Goal: Task Accomplishment & Management: Complete application form

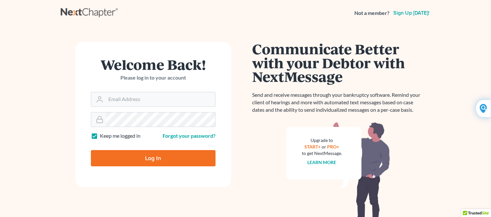
type input "Yehudaett1"
click at [147, 160] on input "Log In" at bounding box center [153, 158] width 125 height 16
type input "Thinking..."
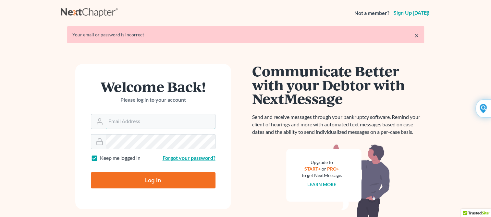
type input "Yehudaett1"
click at [170, 158] on link "Forgot your password?" at bounding box center [189, 157] width 53 height 6
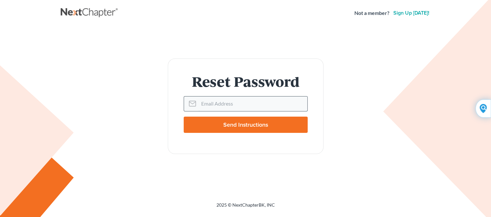
click at [212, 106] on input "Email Address" at bounding box center [253, 103] width 109 height 14
type input "vokma@aol.com"
click at [221, 126] on input "Send Instructions" at bounding box center [246, 125] width 124 height 16
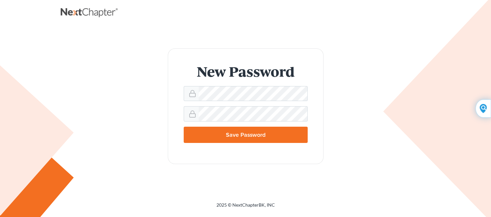
click at [247, 135] on input "Save Password" at bounding box center [246, 135] width 124 height 16
type input "Thinking..."
click at [256, 135] on input "Save Password" at bounding box center [246, 135] width 124 height 16
type input "Thinking..."
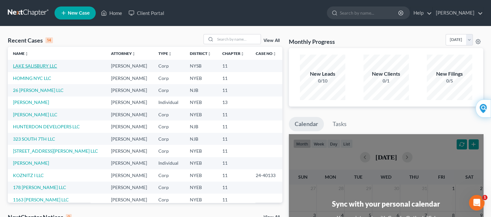
click at [41, 67] on link "LAKE SALISBURY LLC" at bounding box center [35, 66] width 44 height 6
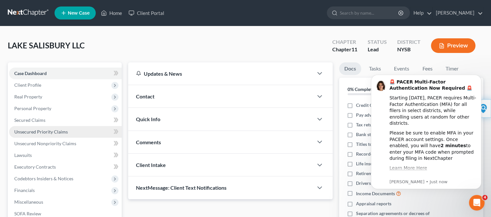
click at [69, 132] on link "Unsecured Priority Claims" at bounding box center [65, 132] width 113 height 12
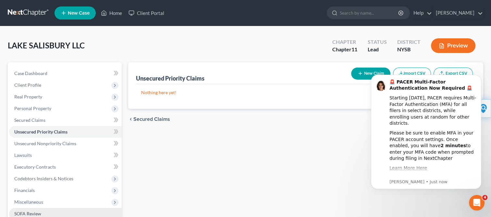
click at [27, 214] on span "SOFA Review" at bounding box center [27, 214] width 27 height 6
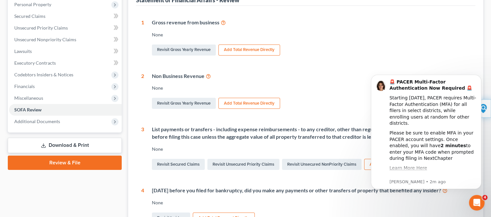
scroll to position [130, 0]
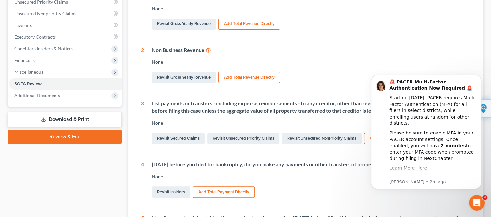
click at [438, 47] on div "Non Business Revenue" at bounding box center [311, 49] width 318 height 7
click at [359, 190] on div "Revisit Insiders Add Total Payment Directly" at bounding box center [311, 192] width 318 height 14
click at [479, 77] on icon "Dismiss notification" at bounding box center [480, 77] width 4 height 4
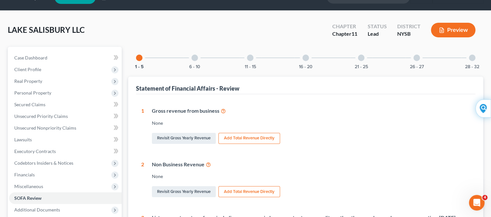
scroll to position [0, 0]
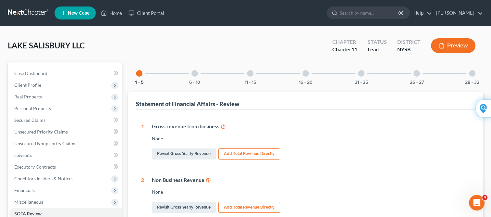
click at [195, 74] on div at bounding box center [194, 73] width 6 height 6
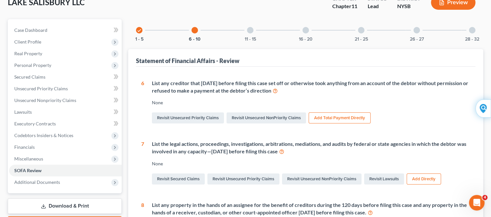
scroll to position [47, 0]
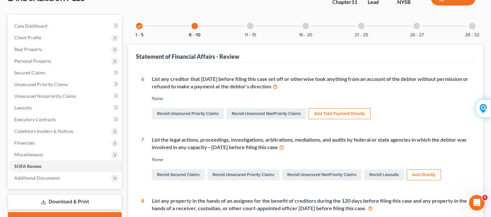
click at [151, 159] on div "List the legal actions, proceedings, investigations, arbitrations, mediations, …" at bounding box center [307, 158] width 326 height 45
click at [153, 158] on div "None" at bounding box center [311, 159] width 318 height 6
click at [168, 161] on div "None" at bounding box center [311, 159] width 318 height 6
click at [152, 160] on div "None" at bounding box center [311, 159] width 318 height 6
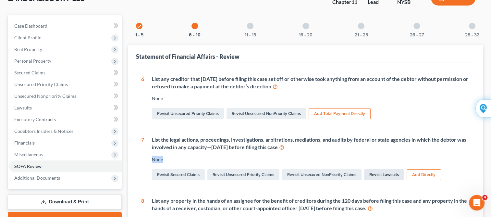
click at [386, 173] on link "Revisit Lawsuits" at bounding box center [384, 174] width 40 height 11
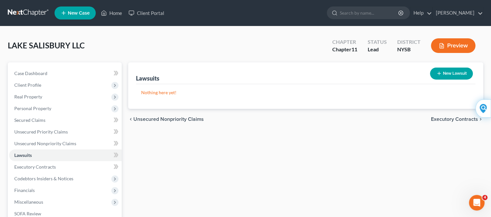
click at [444, 70] on button "New Lawsuit" at bounding box center [451, 74] width 43 height 12
select select "0"
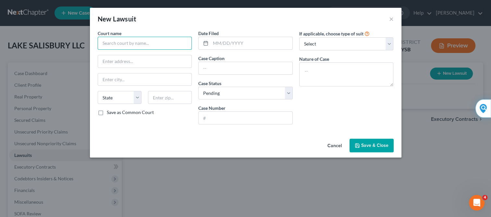
click at [170, 43] on input "text" at bounding box center [145, 43] width 94 height 13
type input "s"
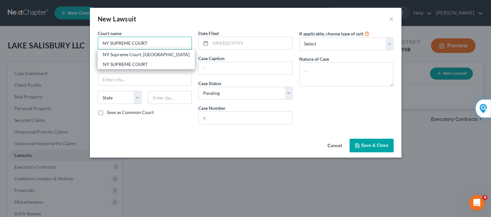
type input "NY SUPREME COURT"
click at [157, 205] on div "New Lawsuit × Court name * NY SUPREME COURT NY Supreme Court, Richmond County N…" at bounding box center [245, 108] width 491 height 217
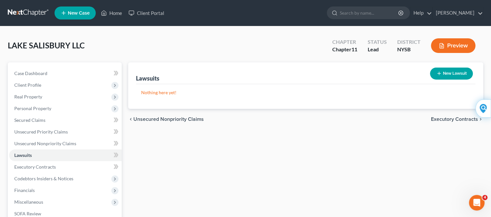
click at [157, 205] on div "Lawsuits New Lawsuit Nothing here yet! Court Name Date Filed Status Creditor Na…" at bounding box center [306, 167] width 362 height 211
click at [441, 71] on button "New Lawsuit" at bounding box center [451, 74] width 43 height 12
select select "0"
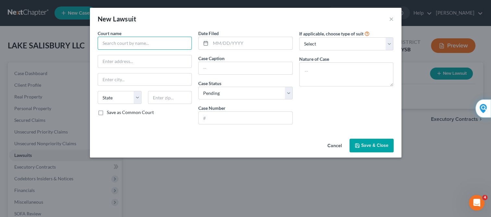
click at [185, 43] on input "text" at bounding box center [145, 43] width 94 height 13
type input "NY SUPREME COURT"
type input "1 SOUTH MAIN STREET"
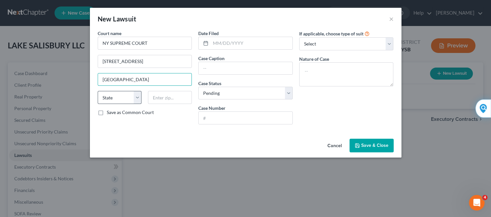
type input "NEW CITY"
click at [136, 99] on select "State AL AK AR AZ CA CO CT DE DC FL GA GU HI ID IL IN IA KS KY LA ME MD MA MI M…" at bounding box center [120, 97] width 44 height 13
select select "35"
click at [98, 91] on select "State AL AK AR AZ CA CO CT DE DC FL GA GU HI ID IL IN IA KS KY LA ME MD MA MI M…" at bounding box center [120, 97] width 44 height 13
click at [160, 94] on input "text" at bounding box center [170, 97] width 44 height 13
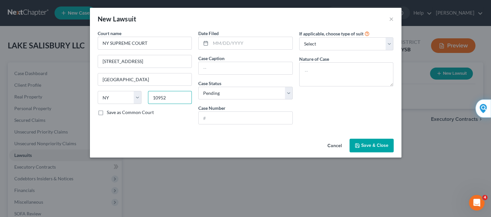
type input "10952"
click at [361, 145] on button "Save & Close" at bounding box center [372, 146] width 44 height 14
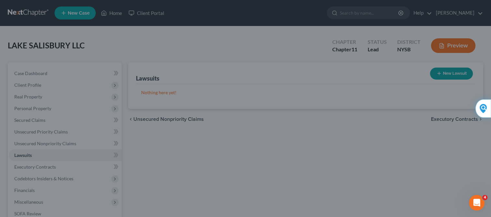
type input "Monsey"
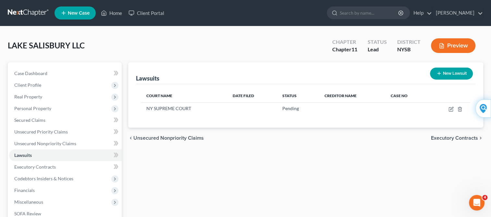
click at [349, 147] on div "chevron_left Unsecured Nonpriority Claims Executory Contracts chevron_right" at bounding box center [305, 138] width 355 height 21
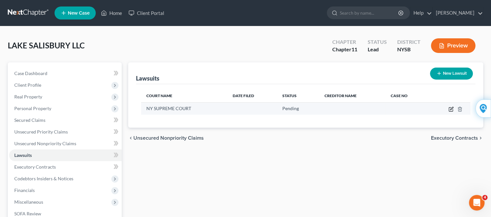
click at [450, 109] on icon "button" at bounding box center [451, 108] width 5 height 5
select select "35"
select select "0"
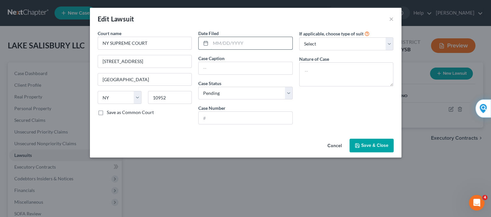
click at [244, 45] on input "text" at bounding box center [252, 43] width 82 height 12
type input "09/21/2022"
click at [218, 68] on input "text" at bounding box center [246, 68] width 94 height 12
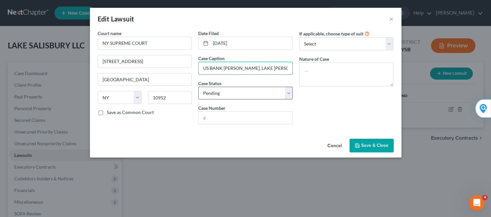
type input "US BANK v. KLEIN, LAKE SALIBURY LLC"
click at [289, 92] on select "Select Pending On Appeal Concluded" at bounding box center [245, 93] width 94 height 13
click at [267, 136] on div "Cancel Save & Close" at bounding box center [246, 146] width 312 height 21
click at [248, 122] on input "text" at bounding box center [246, 118] width 94 height 12
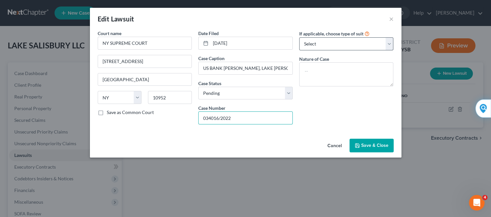
type input "034016/2022"
click at [389, 43] on select "Select Repossession Foreclosure Returns Other" at bounding box center [346, 43] width 94 height 13
select select "1"
click at [299, 37] on select "Select Repossession Foreclosure Returns Other" at bounding box center [346, 43] width 94 height 13
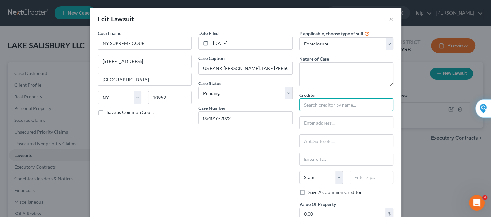
click at [351, 104] on input "text" at bounding box center [346, 104] width 94 height 13
type input "US BANK"
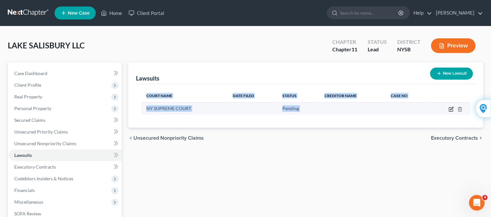
drag, startPoint x: 465, startPoint y: 126, endPoint x: 450, endPoint y: 109, distance: 23.0
click at [450, 109] on div "Court Name Date Filed Status Creditor Name Case No NY SUPREME COURT Pending" at bounding box center [305, 105] width 339 height 43
click at [450, 109] on icon "button" at bounding box center [451, 108] width 5 height 5
select select "35"
select select "0"
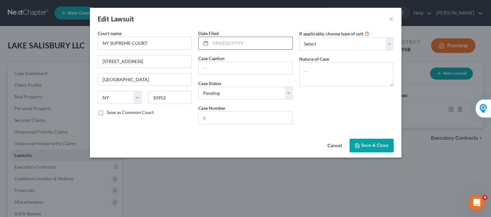
click at [257, 43] on input "text" at bounding box center [252, 43] width 82 height 12
type input "09/21/2022"
type input "US BANK v. KLEIN, LAKE SALIBURY LLC"
type input "034016/2022"
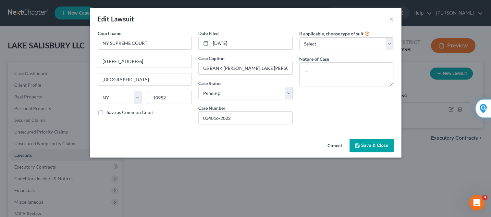
click at [367, 147] on span "Save & Close" at bounding box center [374, 145] width 27 height 6
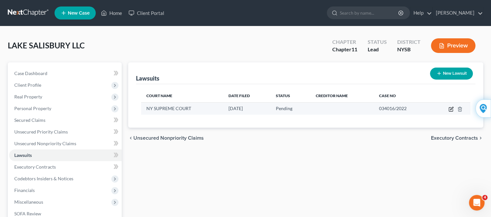
click at [449, 108] on icon "button" at bounding box center [451, 109] width 4 height 4
select select "35"
select select "0"
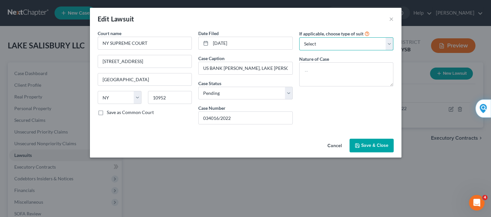
click at [388, 44] on select "Select Repossession Foreclosure Returns Other" at bounding box center [346, 43] width 94 height 13
select select "1"
click at [299, 37] on select "Select Repossession Foreclosure Returns Other" at bounding box center [346, 43] width 94 height 13
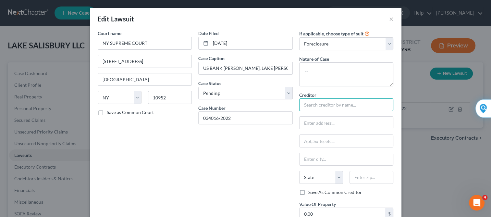
click at [338, 107] on input "text" at bounding box center [346, 104] width 94 height 13
type input "US BANK"
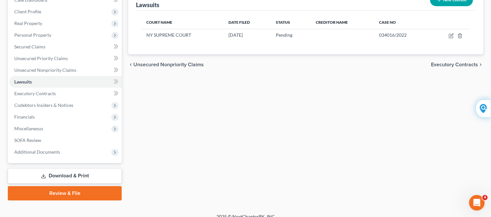
scroll to position [81, 0]
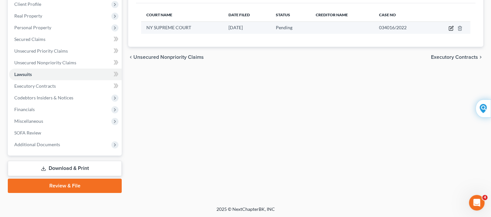
click at [450, 26] on icon "button" at bounding box center [451, 28] width 5 height 5
select select "35"
select select "0"
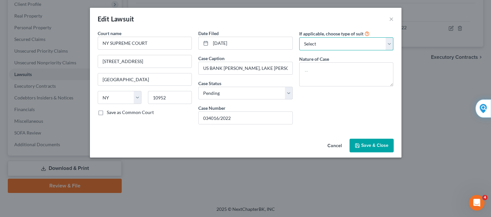
click at [388, 44] on select "Select Repossession Foreclosure Returns Other" at bounding box center [346, 43] width 94 height 13
select select "1"
click at [299, 37] on select "Select Repossession Foreclosure Returns Other" at bounding box center [346, 43] width 94 height 13
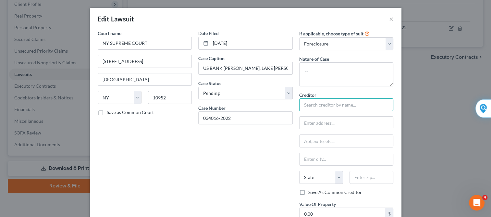
click at [353, 105] on input "text" at bounding box center [346, 104] width 94 height 13
type input "US BANK"
click at [349, 123] on input "text" at bounding box center [347, 123] width 94 height 12
type input "80 S. 8TH STREET"
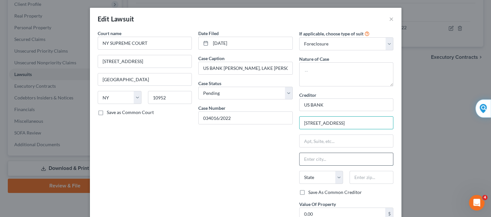
click at [323, 159] on input "text" at bounding box center [347, 159] width 94 height 12
type input "Minneapolis"
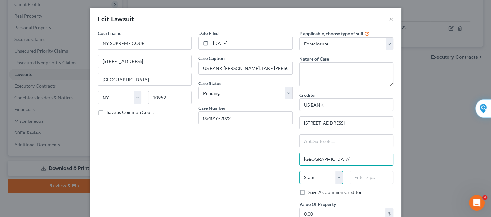
click at [337, 177] on select "State AL AK AR AZ CA CO CT DE DC FL GA GU HI ID IL IN IA KS KY LA ME MD MA MI M…" at bounding box center [321, 177] width 44 height 13
select select "24"
click at [299, 171] on select "State AL AK AR AZ CA CO CT DE DC FL GA GU HI ID IL IN IA KS KY LA ME MD MA MI M…" at bounding box center [321, 177] width 44 height 13
click at [308, 193] on label "Save As Common Creditor" at bounding box center [335, 192] width 54 height 6
click at [311, 193] on input "Save As Common Creditor" at bounding box center [313, 191] width 4 height 4
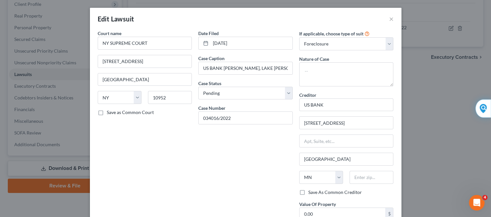
checkbox input "true"
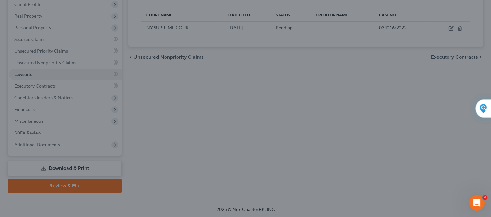
scroll to position [13, 0]
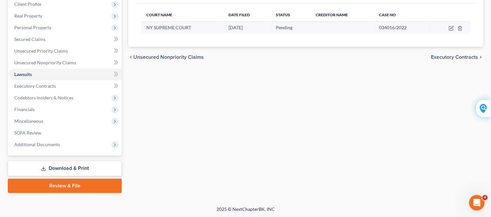
click at [449, 24] on td at bounding box center [450, 27] width 40 height 12
click at [449, 29] on icon "button" at bounding box center [451, 28] width 5 height 5
select select "35"
select select "0"
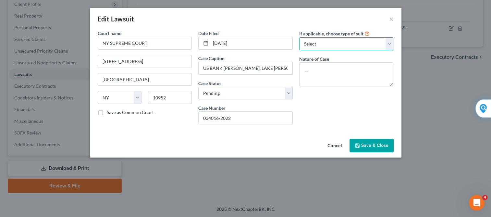
click at [387, 46] on select "Select Repossession Foreclosure Returns Other" at bounding box center [346, 43] width 94 height 13
select select "1"
click at [299, 37] on select "Select Repossession Foreclosure Returns Other" at bounding box center [346, 43] width 94 height 13
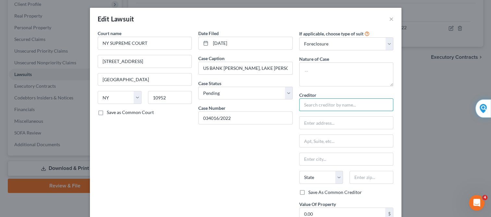
click at [360, 106] on input "text" at bounding box center [346, 104] width 94 height 13
type input "US BANK"
click at [351, 123] on input "text" at bounding box center [347, 123] width 94 height 12
type input "80 S. 8TH STREET"
type input "Minneapolis"
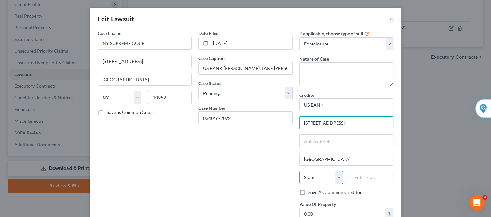
click at [335, 175] on select "State AL AK AR AZ CA CO CT DE DC FL GA GU HI ID IL IN IA KS KY LA ME MD MA MI M…" at bounding box center [321, 177] width 44 height 13
select select "24"
click at [299, 171] on select "State AL AK AR AZ CA CO CT DE DC FL GA GU HI ID IL IN IA KS KY LA ME MD MA MI M…" at bounding box center [321, 177] width 44 height 13
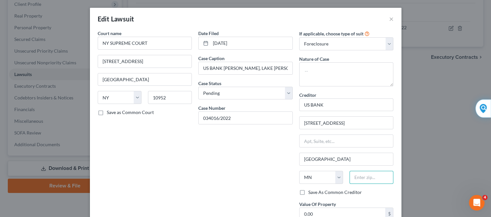
click at [360, 177] on input "text" at bounding box center [372, 177] width 44 height 13
type input "55402"
click at [308, 191] on label "Save As Common Creditor" at bounding box center [335, 192] width 54 height 6
click at [311, 191] on input "Save As Common Creditor" at bounding box center [313, 191] width 4 height 4
checkbox input "true"
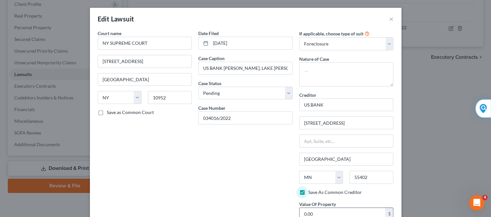
click at [320, 213] on input "0.00" at bounding box center [343, 214] width 86 height 12
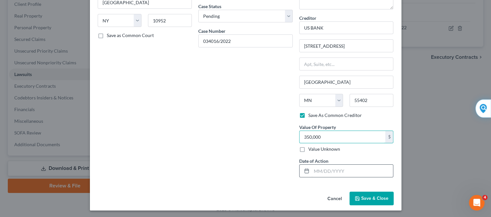
type input "350,000"
click at [354, 172] on input "text" at bounding box center [353, 171] width 82 height 12
type input "09/21/2022"
click at [362, 196] on span "Save & Close" at bounding box center [374, 198] width 27 height 6
